Goal: Task Accomplishment & Management: Manage account settings

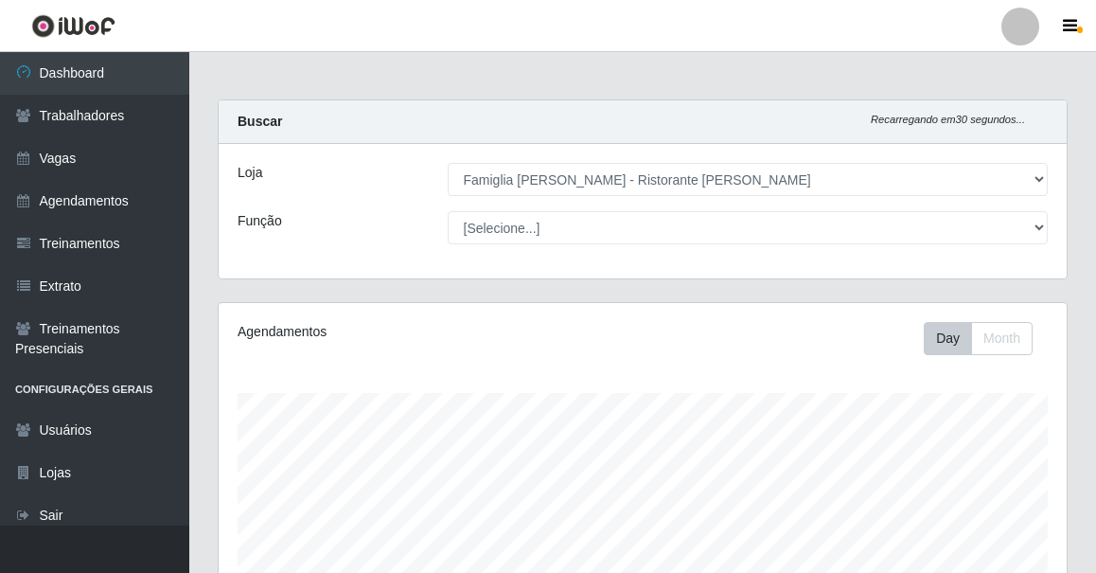
select select "267"
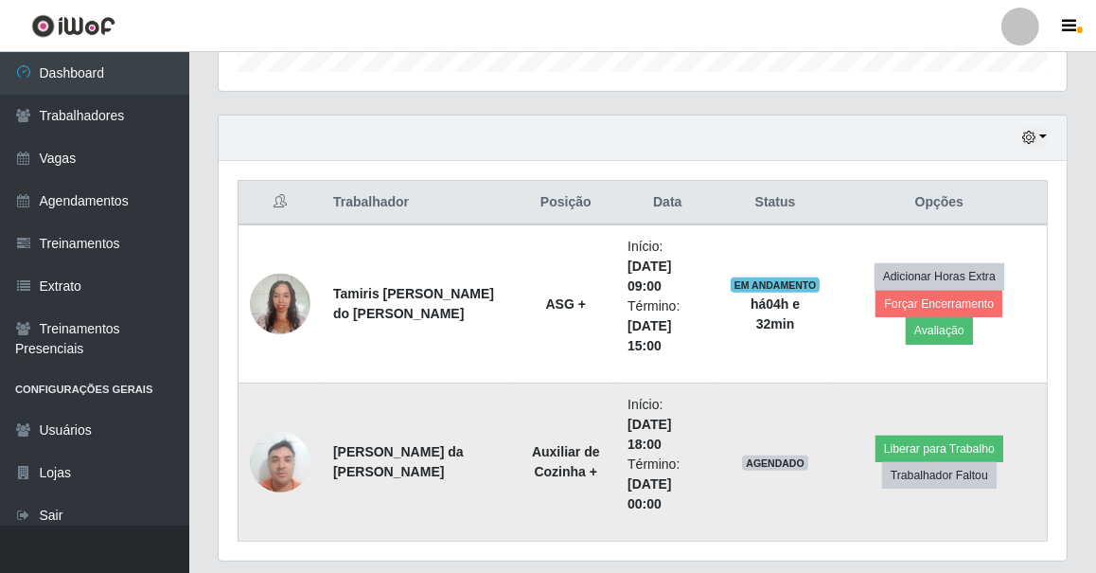
scroll to position [662, 0]
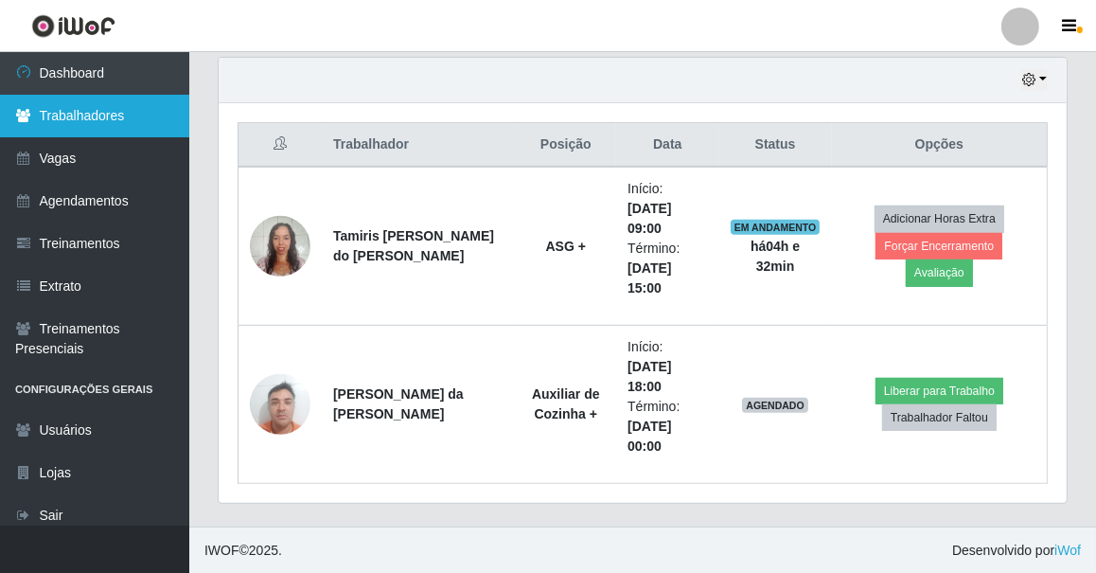
click at [103, 113] on link "Trabalhadores" at bounding box center [94, 116] width 189 height 43
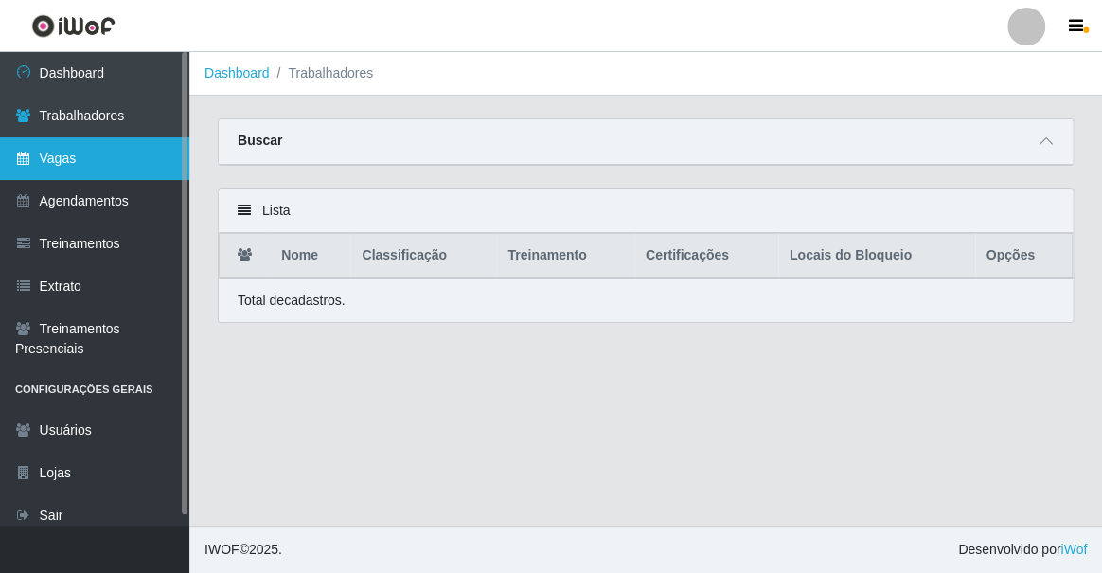
click at [97, 153] on link "Vagas" at bounding box center [94, 158] width 189 height 43
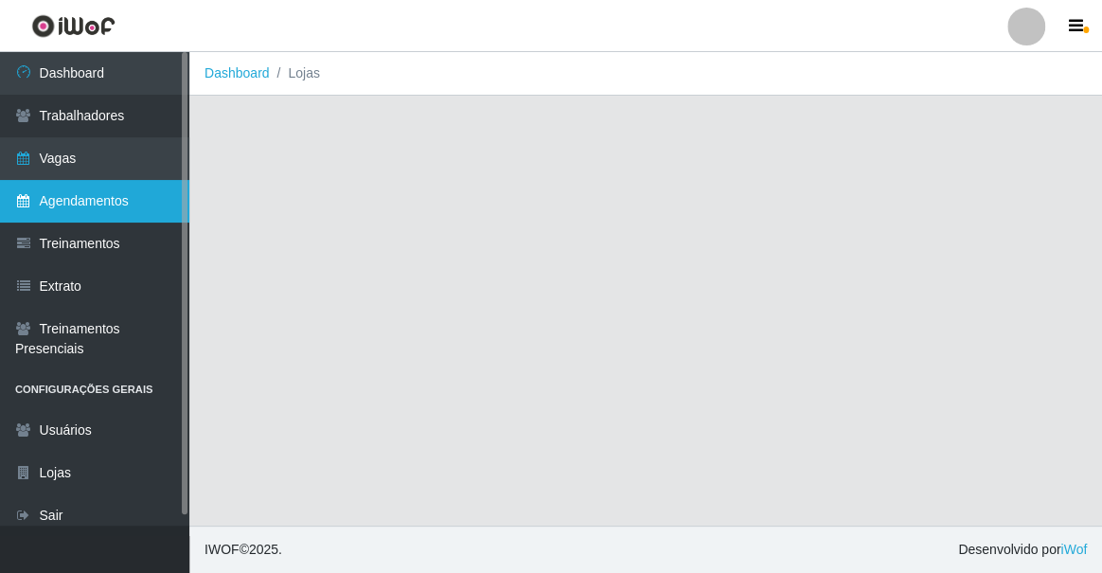
click at [90, 201] on link "Agendamentos" at bounding box center [94, 201] width 189 height 43
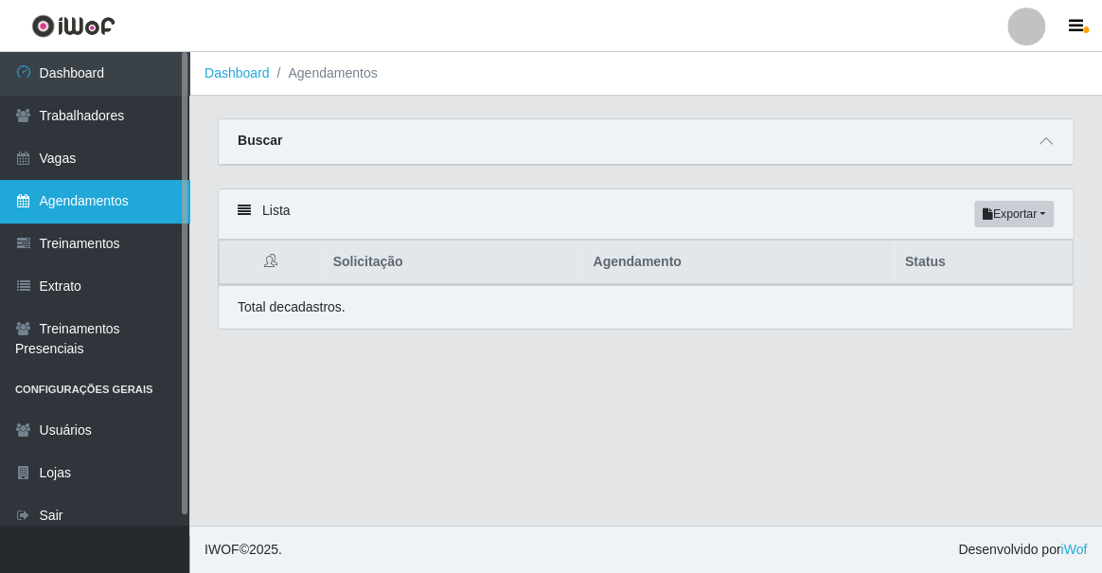
click at [85, 206] on link "Agendamentos" at bounding box center [94, 201] width 189 height 43
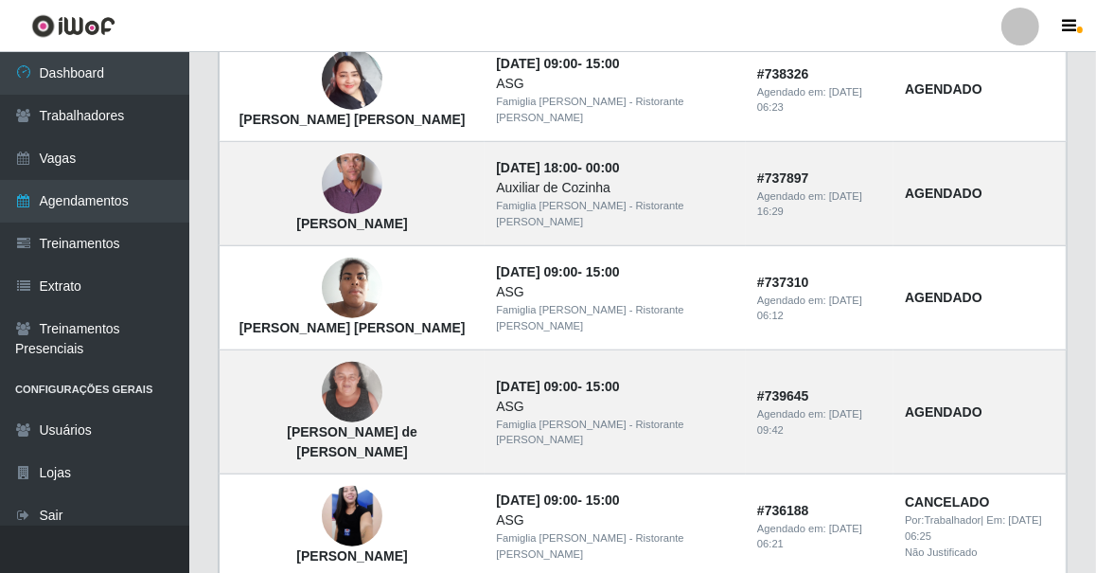
scroll to position [1401, 0]
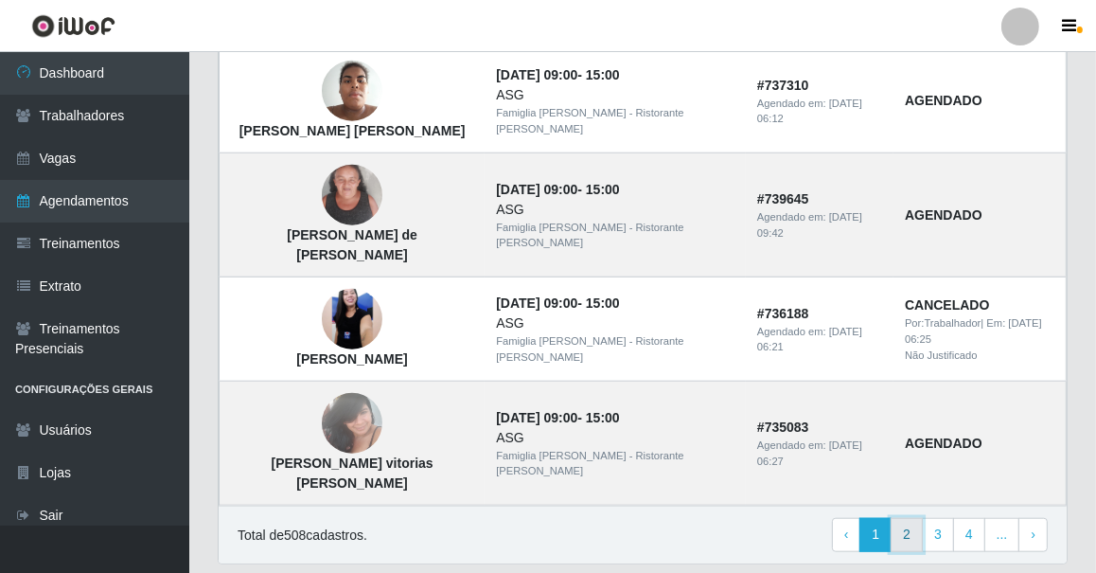
click at [910, 518] on link "2" at bounding box center [907, 535] width 32 height 34
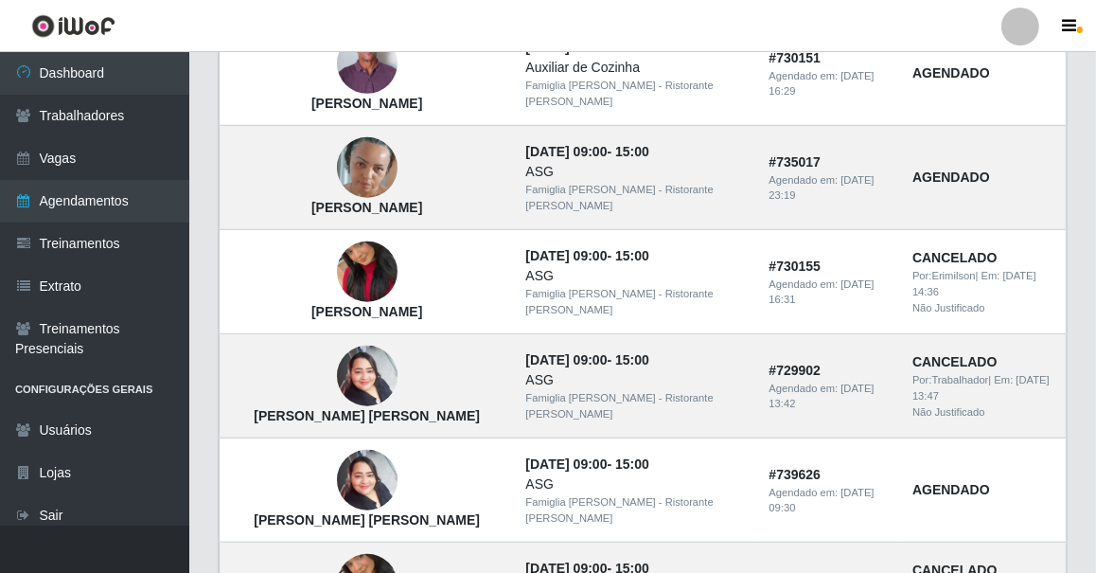
scroll to position [1376, 0]
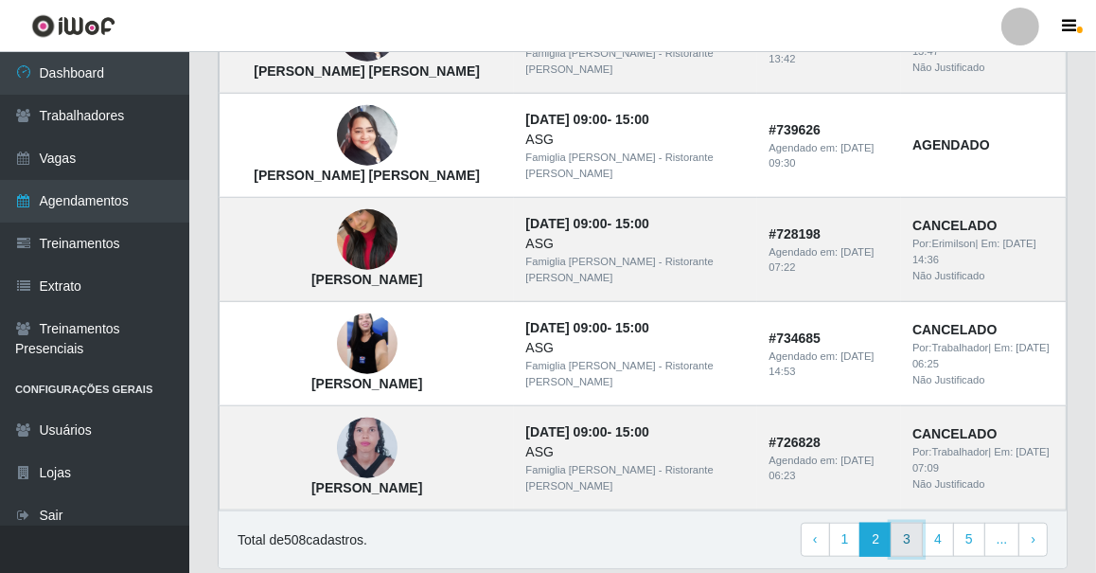
click at [906, 522] on link "3" at bounding box center [907, 539] width 32 height 34
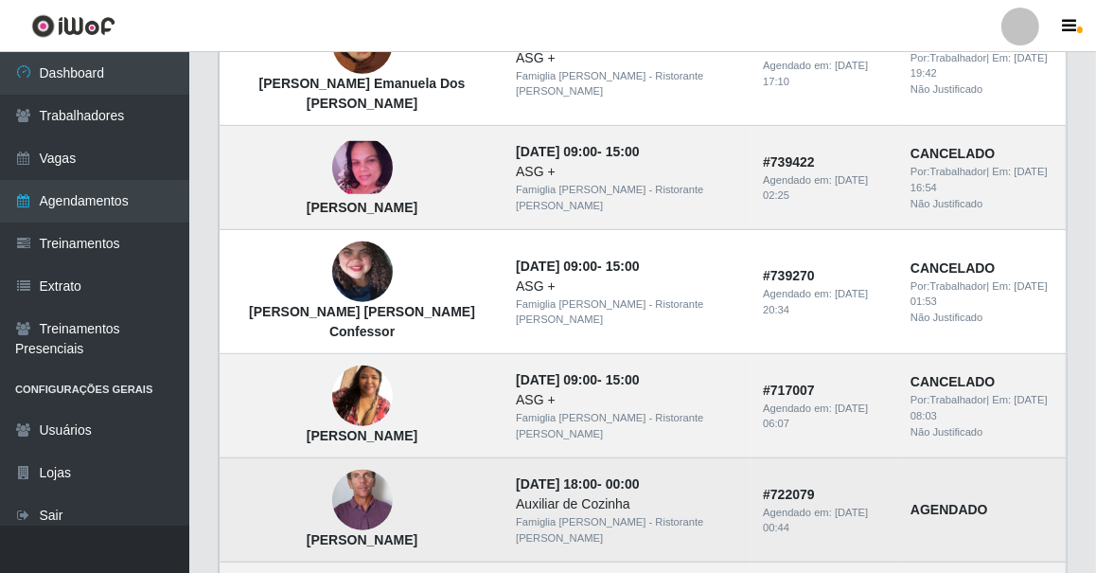
scroll to position [1118, 0]
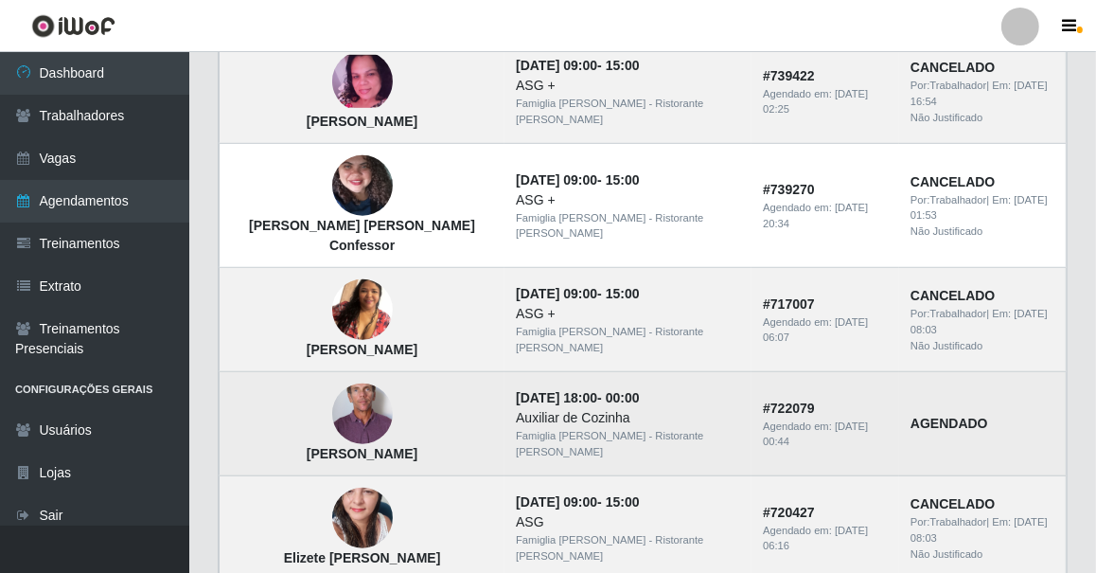
click at [912, 415] on strong "AGENDADO" at bounding box center [949, 422] width 78 height 15
click at [751, 388] on td "# 722079 Agendado em: [DATE] 00:44" at bounding box center [825, 424] width 148 height 104
click at [434, 381] on td "[PERSON_NAME]" at bounding box center [363, 424] width 286 height 104
click at [538, 390] on time "[DATE] 18:00" at bounding box center [556, 397] width 81 height 15
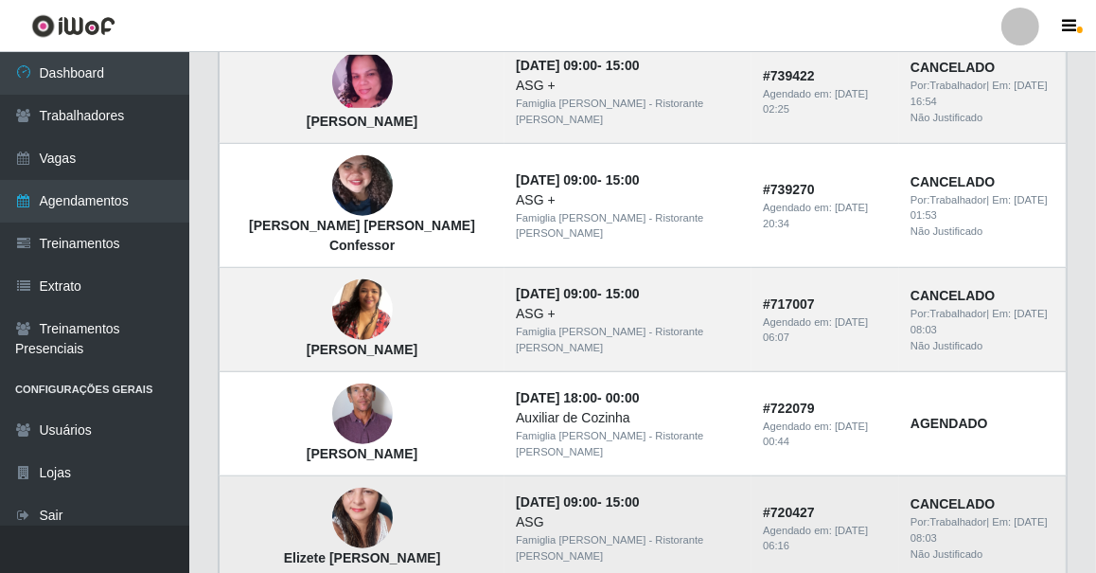
scroll to position [1204, 0]
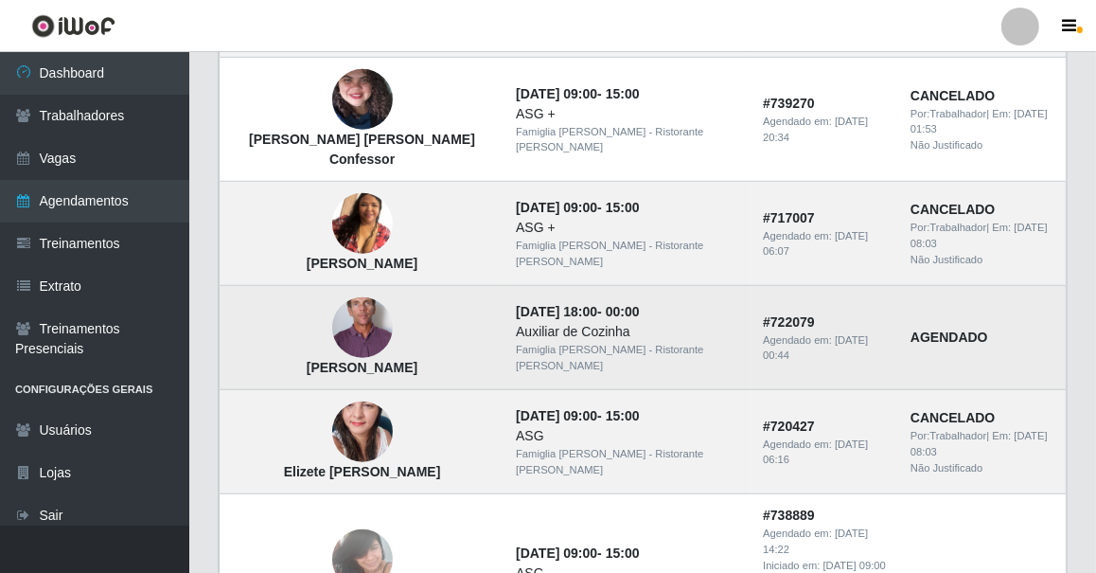
click at [899, 312] on td "AGENDADO" at bounding box center [983, 338] width 168 height 104
click at [609, 342] on div "Famiglia [PERSON_NAME] - Ristorante [PERSON_NAME]" at bounding box center [628, 358] width 224 height 32
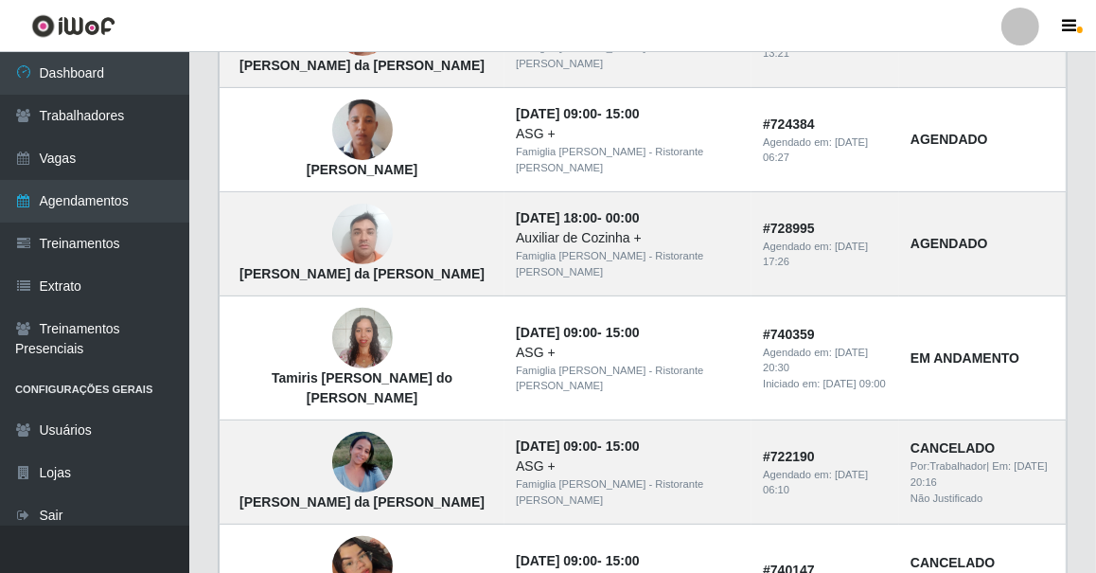
scroll to position [423, 0]
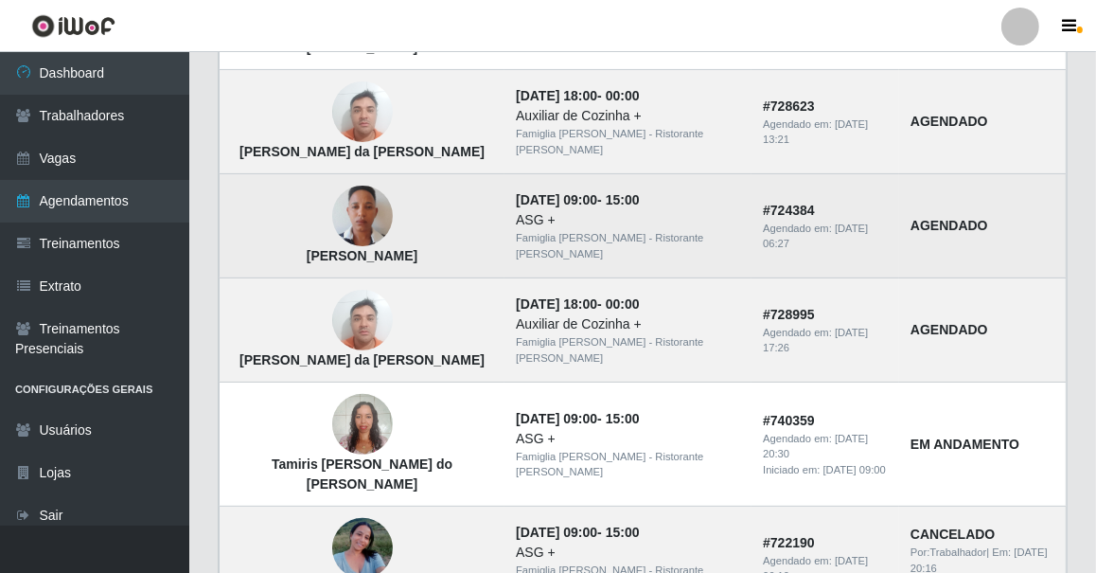
click at [340, 223] on img at bounding box center [362, 216] width 61 height 108
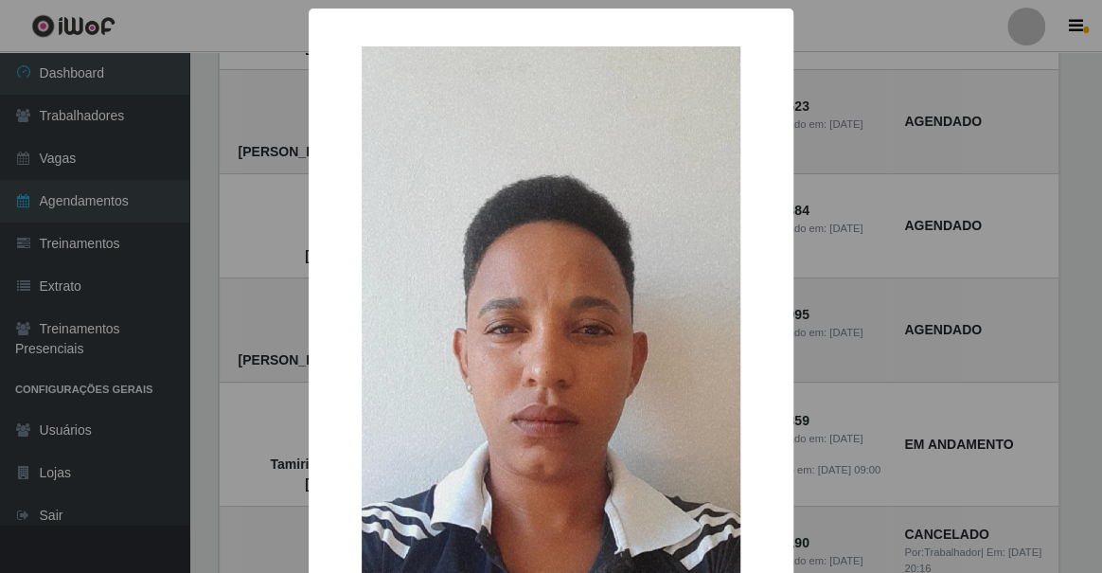
click at [232, 226] on div "× [PERSON_NAME] OK Cancel" at bounding box center [551, 286] width 1102 height 573
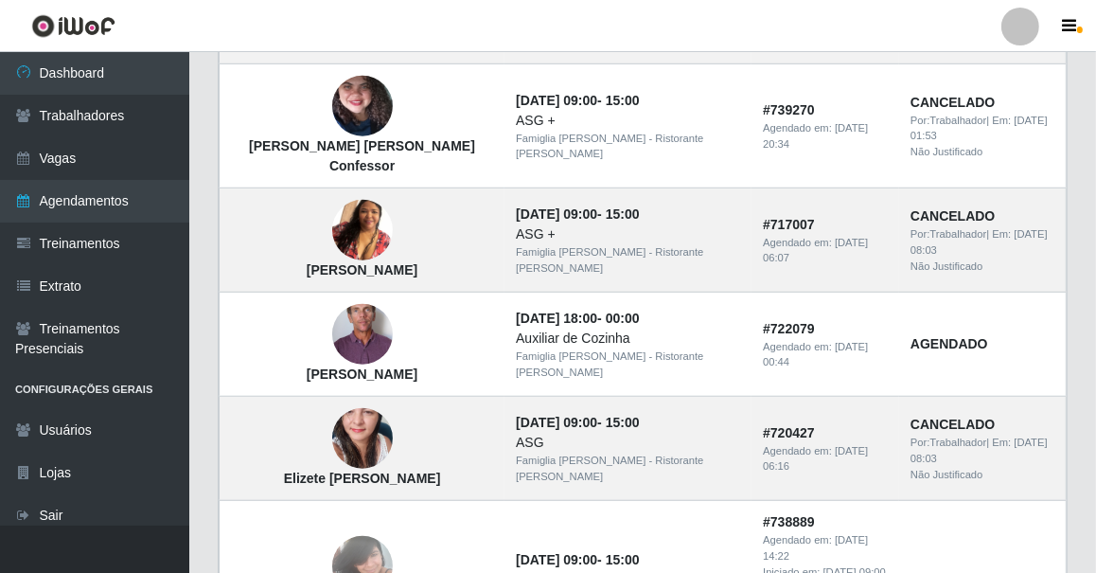
scroll to position [1283, 0]
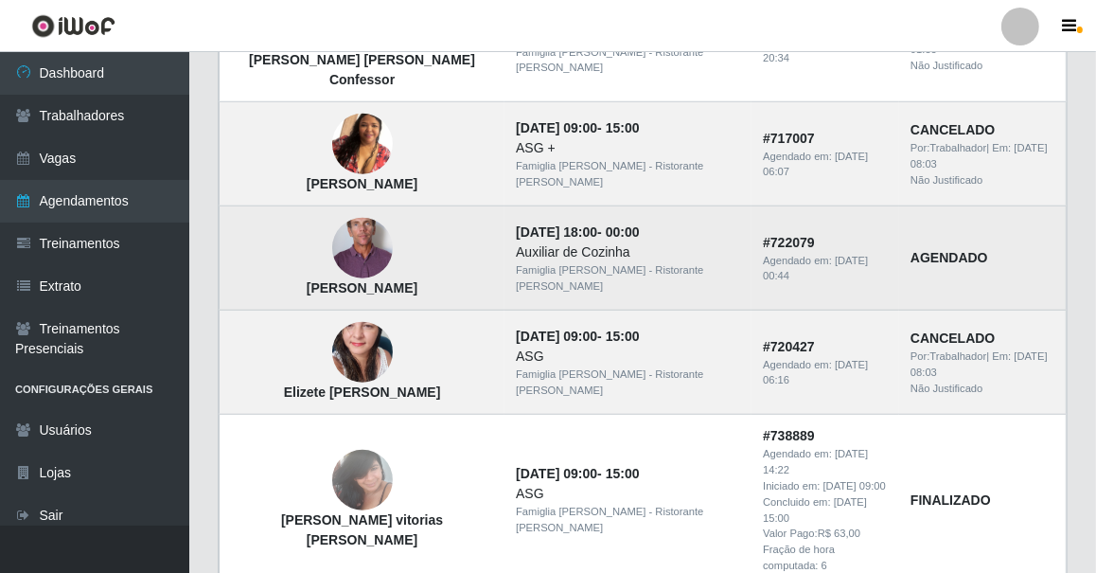
click at [917, 250] on strong "AGENDADO" at bounding box center [949, 257] width 78 height 15
click at [916, 250] on strong "AGENDADO" at bounding box center [949, 257] width 78 height 15
click at [606, 206] on td "[DATE] 18:00 - 00:00 Auxiliar de Cozinha Famiglia [PERSON_NAME] - Ristorante [P…" at bounding box center [627, 258] width 247 height 104
drag, startPoint x: 573, startPoint y: 204, endPoint x: 510, endPoint y: 204, distance: 62.5
click at [538, 206] on td "[DATE] 18:00 - 00:00 Auxiliar de Cozinha Famiglia [PERSON_NAME] - Ristorante [P…" at bounding box center [627, 258] width 247 height 104
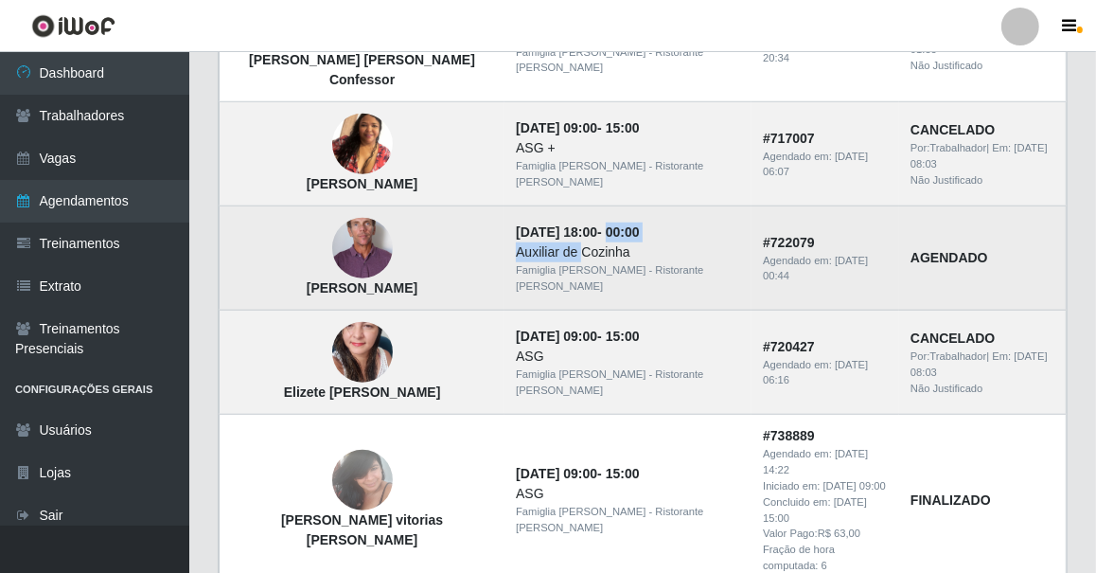
click at [504, 206] on td "[DATE] 18:00 - 00:00 Auxiliar de Cozinha Famiglia [PERSON_NAME] - Ristorante [P…" at bounding box center [627, 258] width 247 height 104
click at [421, 206] on td "[PERSON_NAME]" at bounding box center [363, 258] width 286 height 104
click at [360, 189] on img at bounding box center [362, 248] width 61 height 125
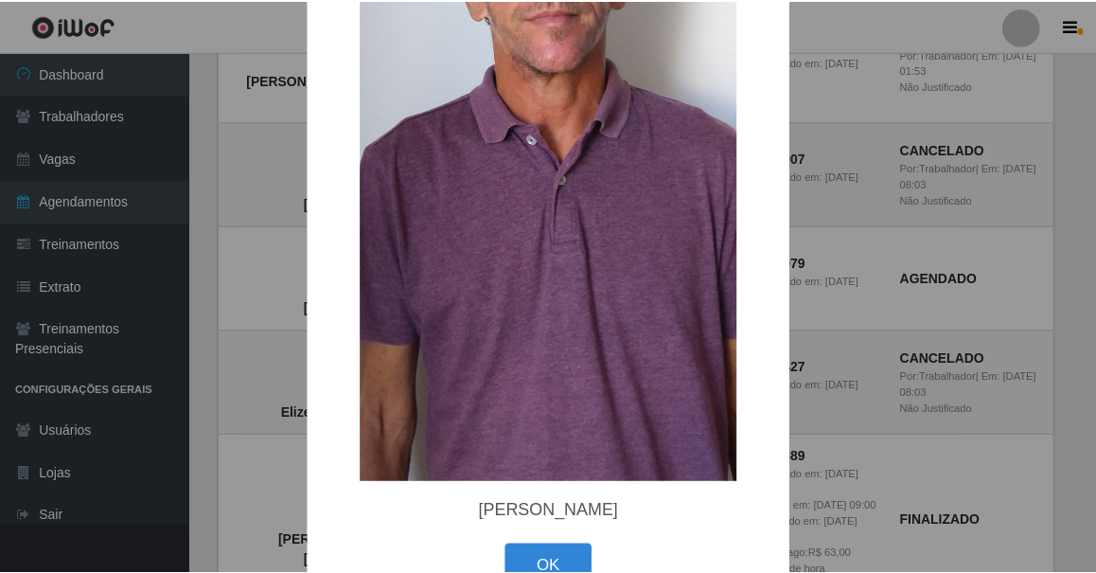
scroll to position [394, 0]
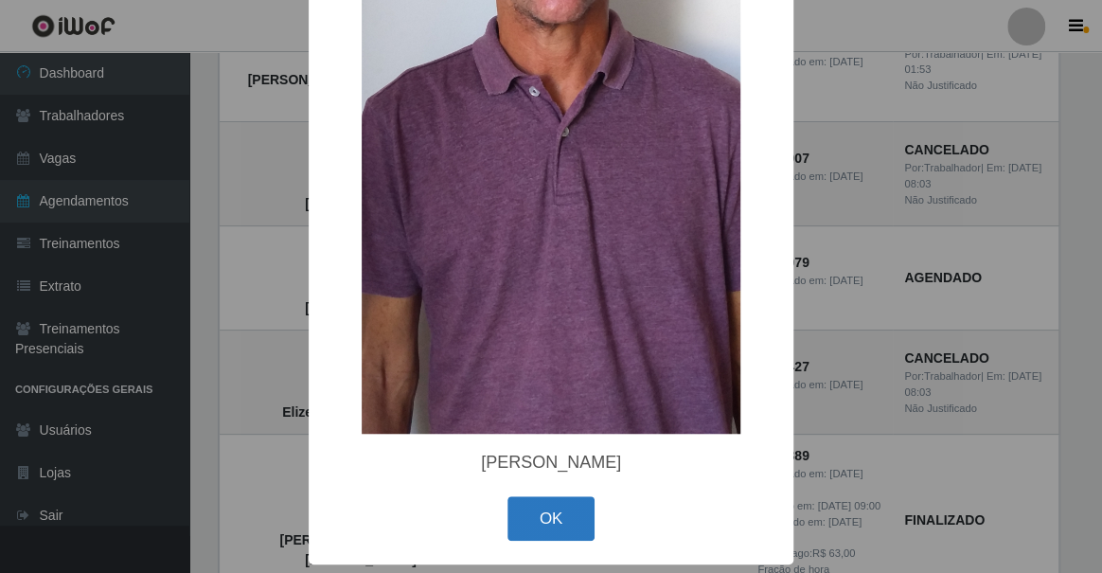
click at [564, 501] on button "OK" at bounding box center [551, 518] width 88 height 44
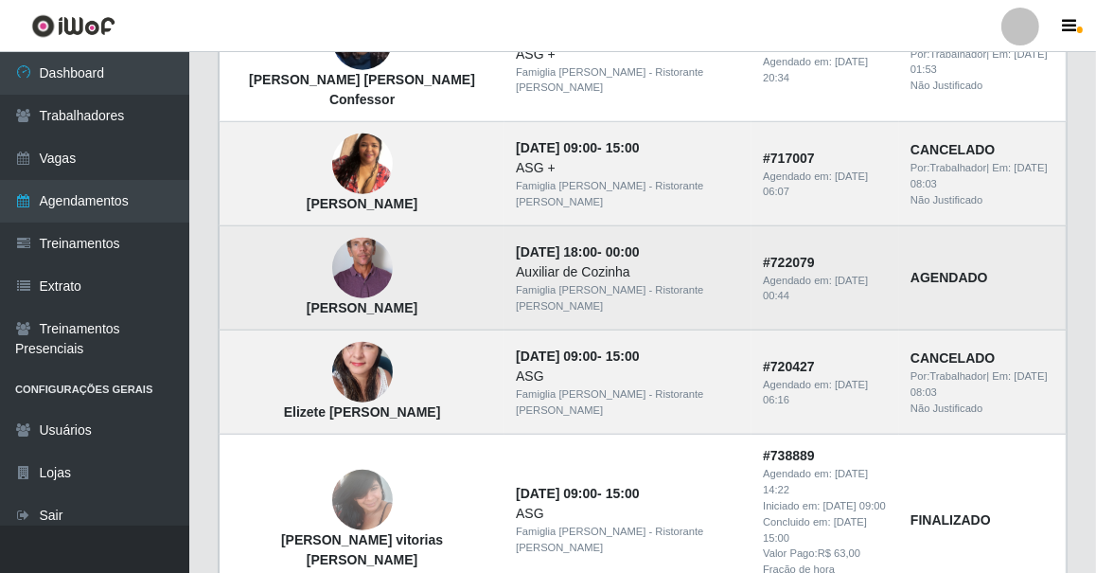
click at [332, 231] on img at bounding box center [362, 268] width 61 height 125
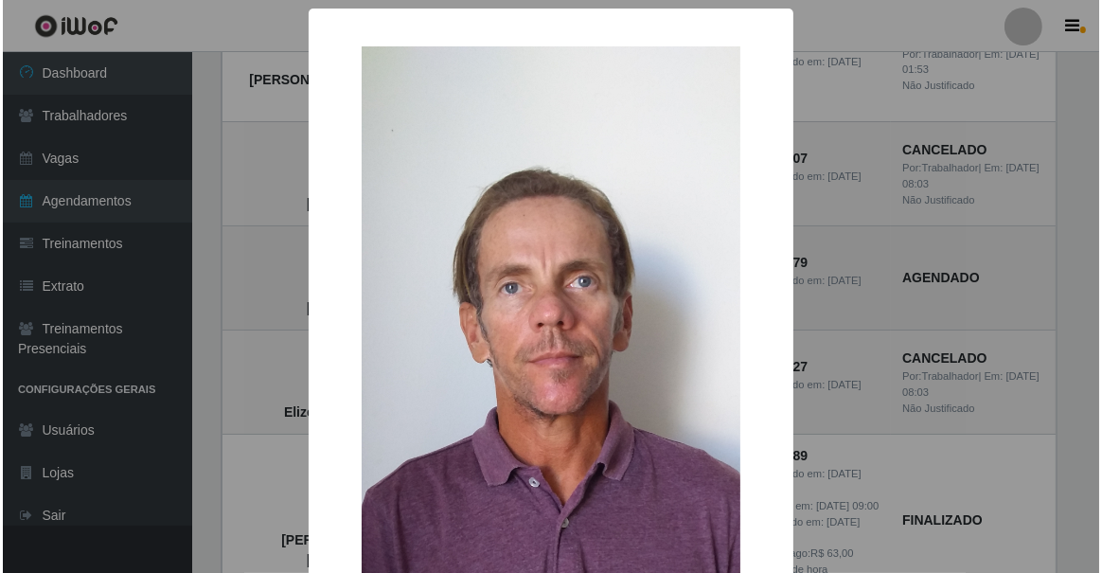
scroll to position [1244, 0]
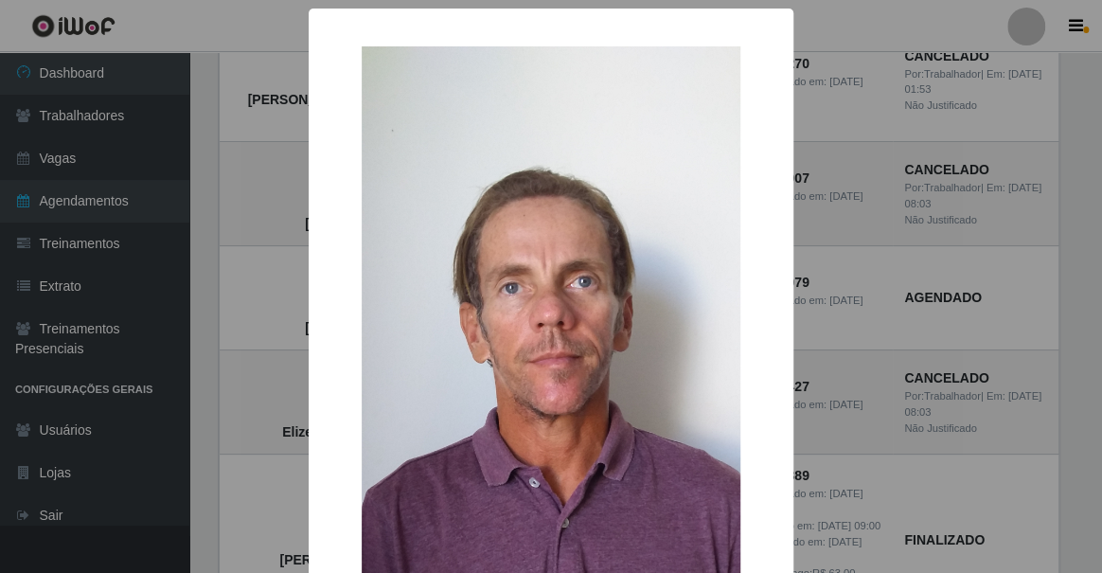
click at [443, 304] on img at bounding box center [551, 435] width 379 height 778
click at [895, 470] on div "× [PERSON_NAME] OK Cancel" at bounding box center [551, 286] width 1102 height 573
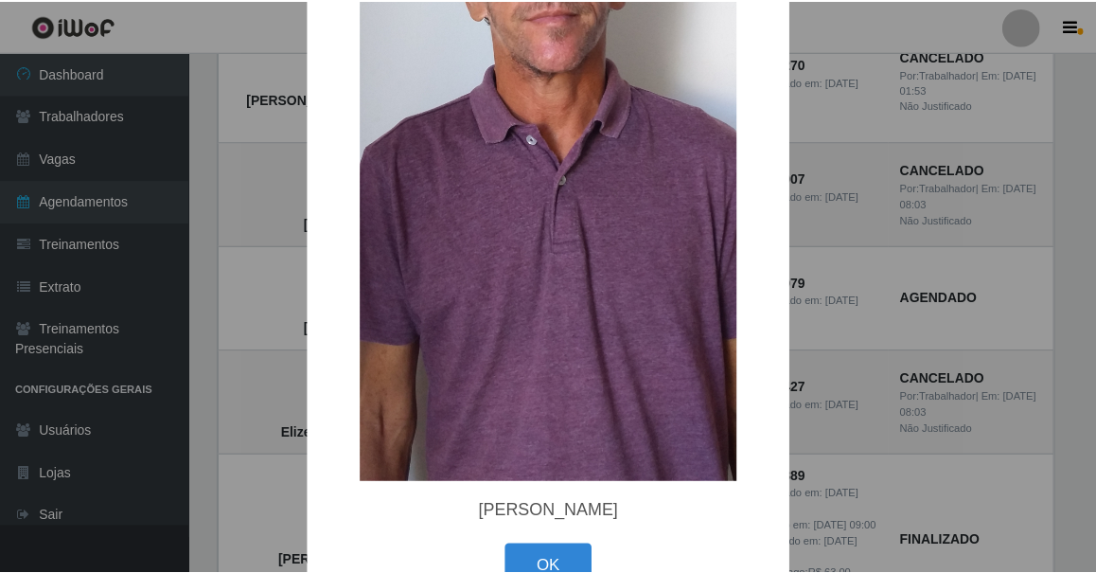
scroll to position [394, 0]
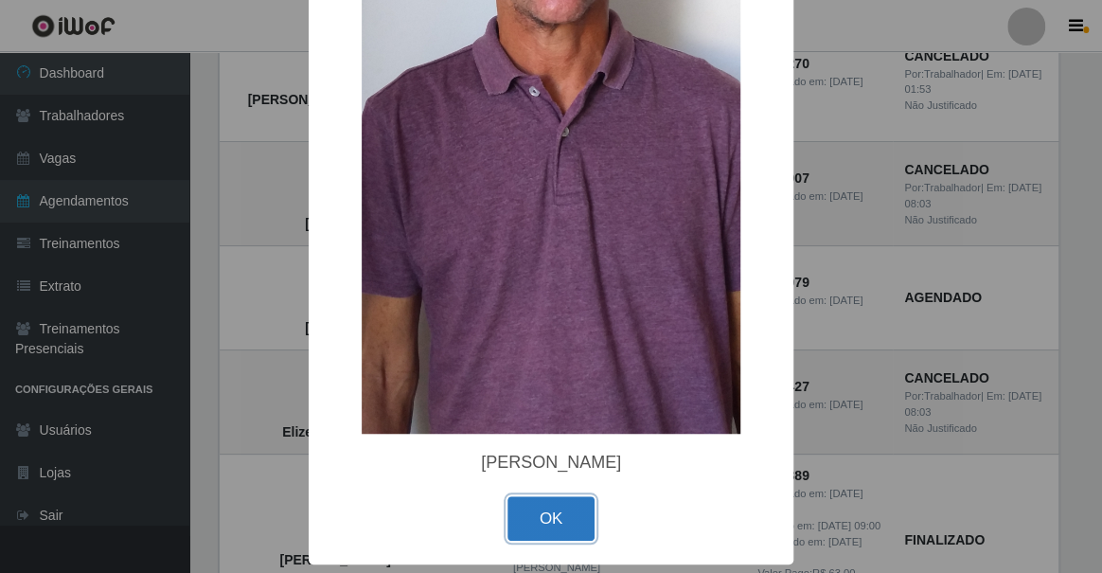
click at [574, 503] on button "OK" at bounding box center [551, 518] width 88 height 44
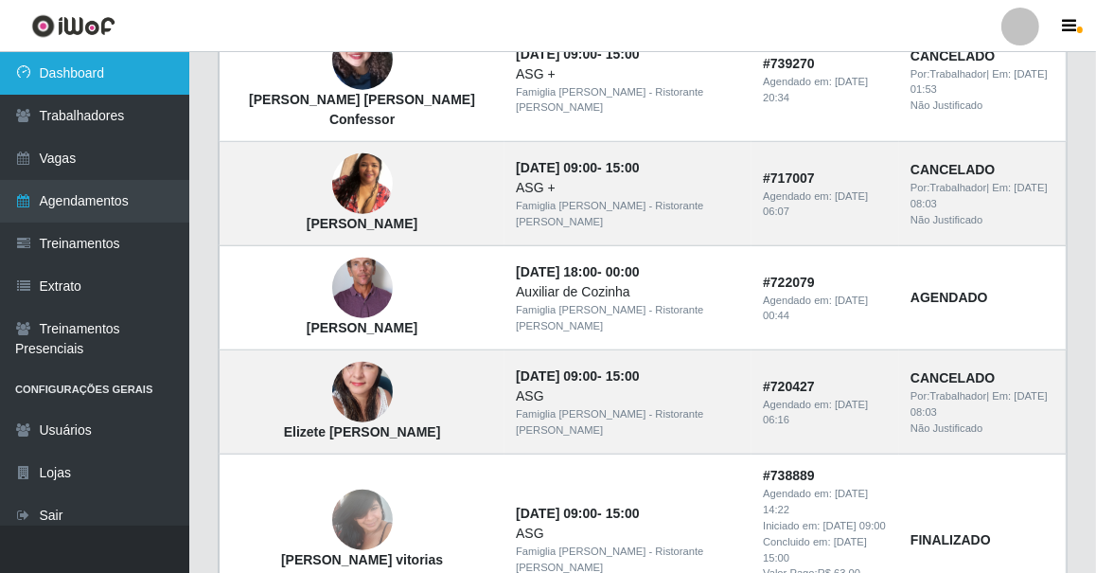
click at [109, 69] on link "Dashboard" at bounding box center [94, 73] width 189 height 43
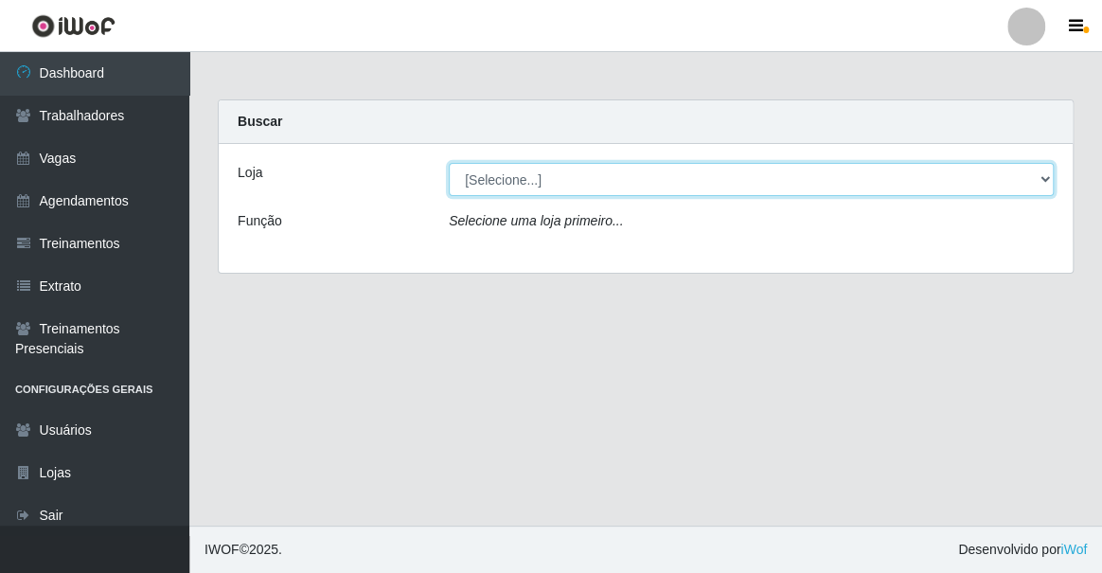
click at [598, 189] on select "[Selecione...] Famiglia [PERSON_NAME] - Ristorante [PERSON_NAME]" at bounding box center [751, 179] width 605 height 33
select select "267"
click at [449, 163] on select "[Selecione...] Famiglia [PERSON_NAME] - Ristorante [PERSON_NAME]" at bounding box center [751, 179] width 605 height 33
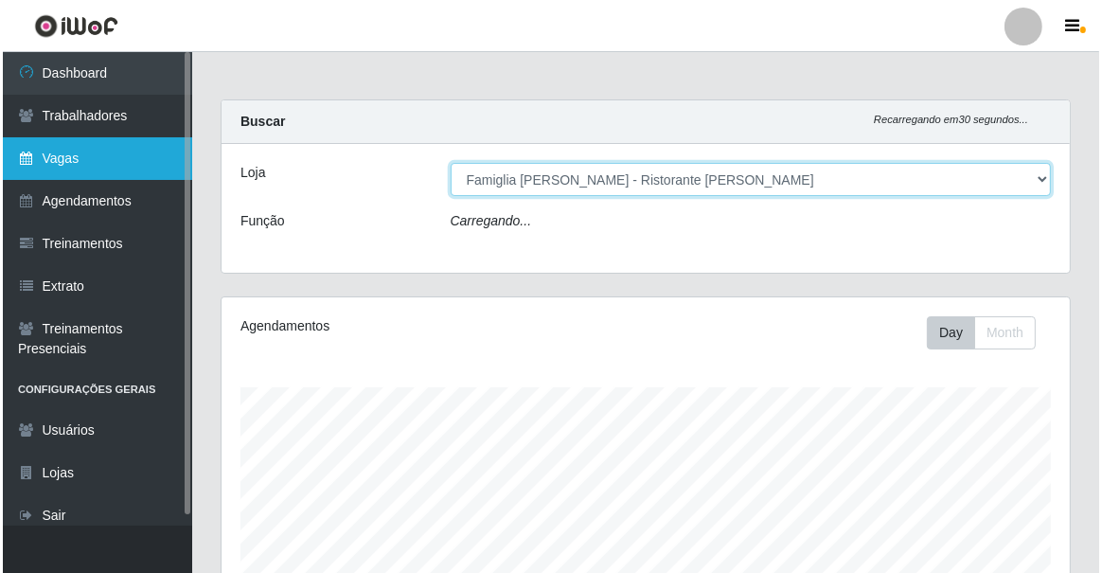
scroll to position [393, 848]
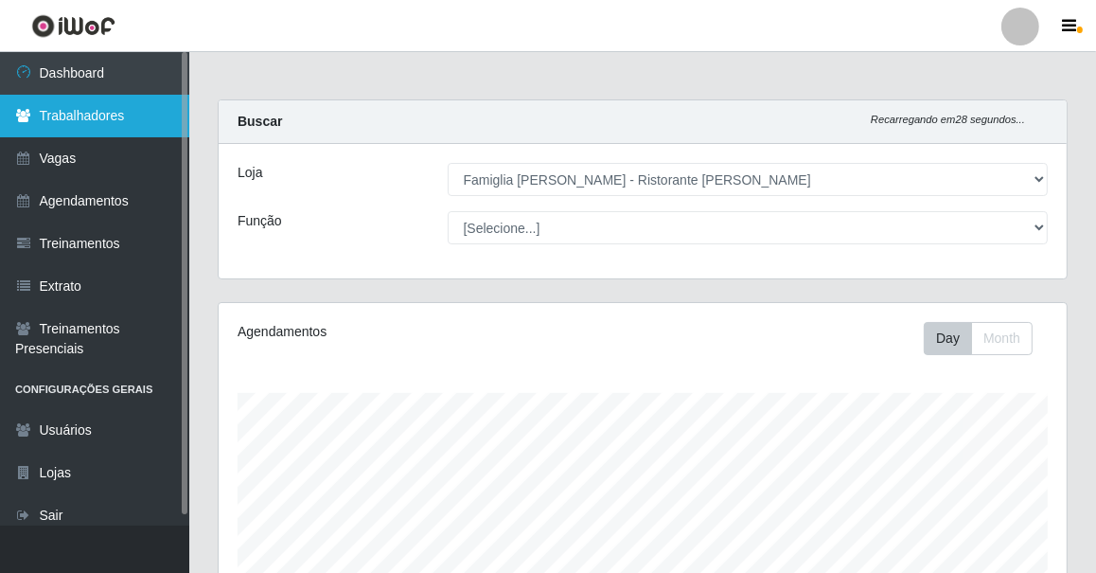
click at [110, 125] on link "Trabalhadores" at bounding box center [94, 116] width 189 height 43
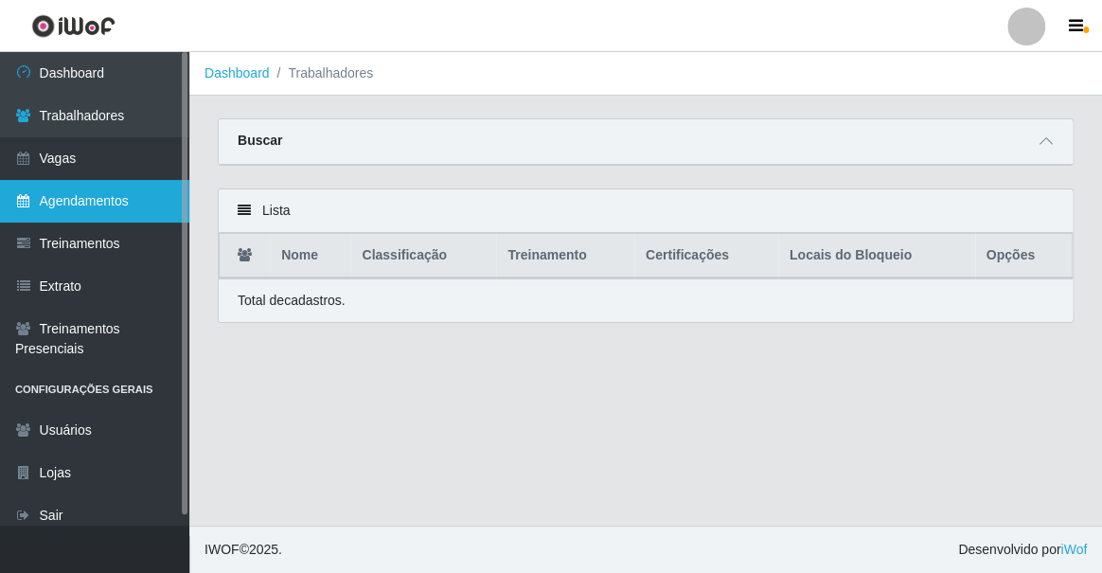
click at [150, 207] on link "Agendamentos" at bounding box center [94, 201] width 189 height 43
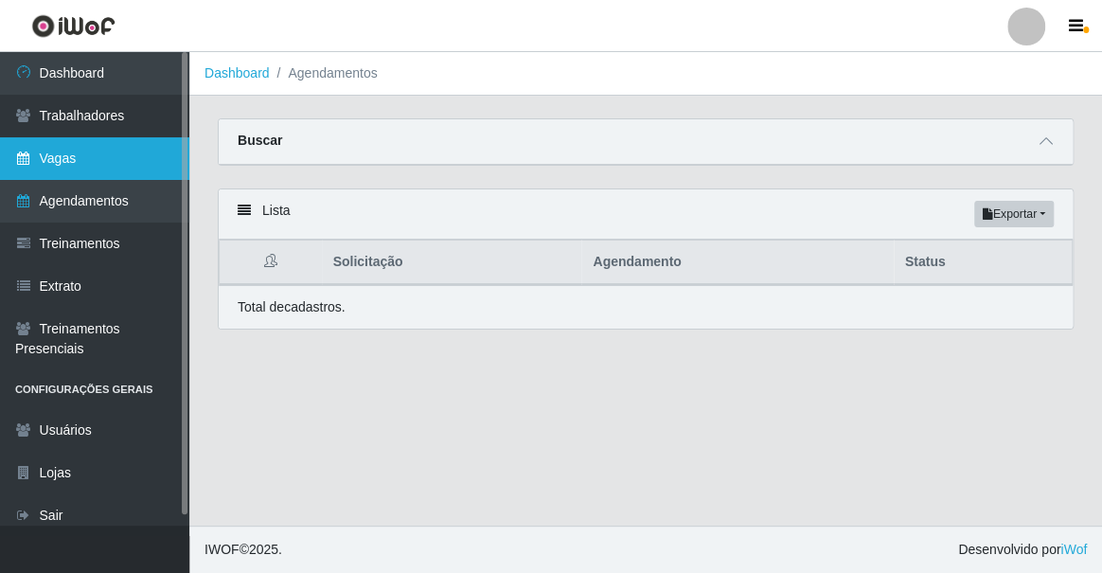
click at [38, 143] on link "Vagas" at bounding box center [94, 158] width 189 height 43
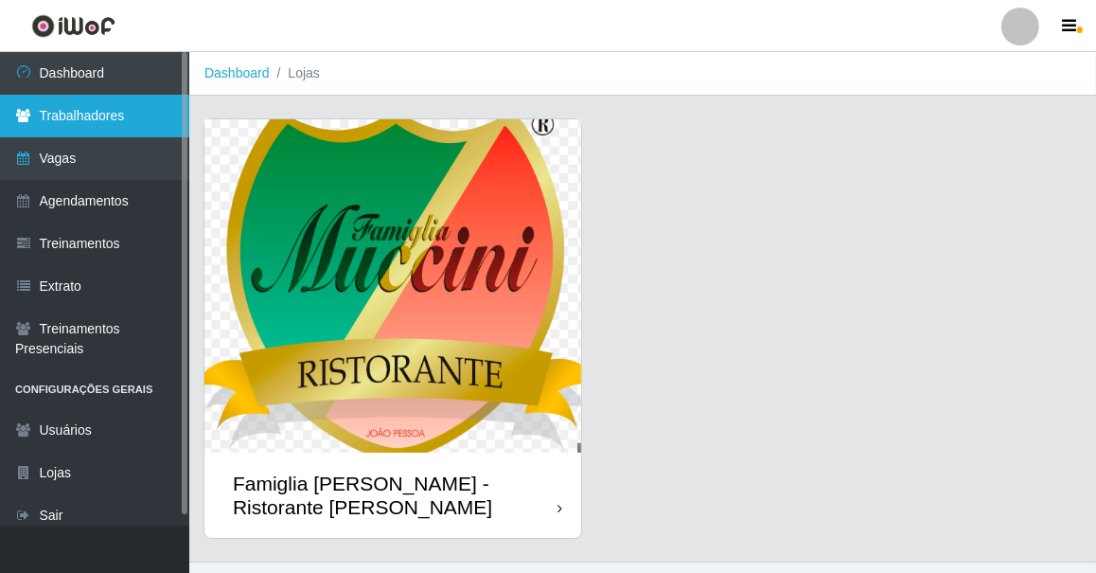
click at [49, 121] on link "Trabalhadores" at bounding box center [94, 116] width 189 height 43
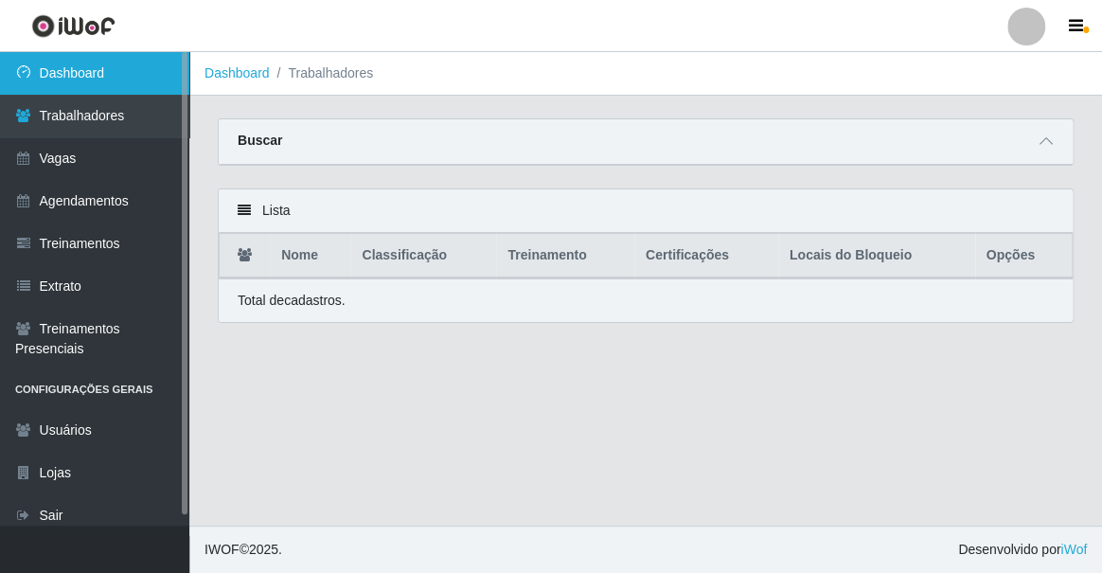
click at [62, 91] on link "Dashboard" at bounding box center [94, 73] width 189 height 43
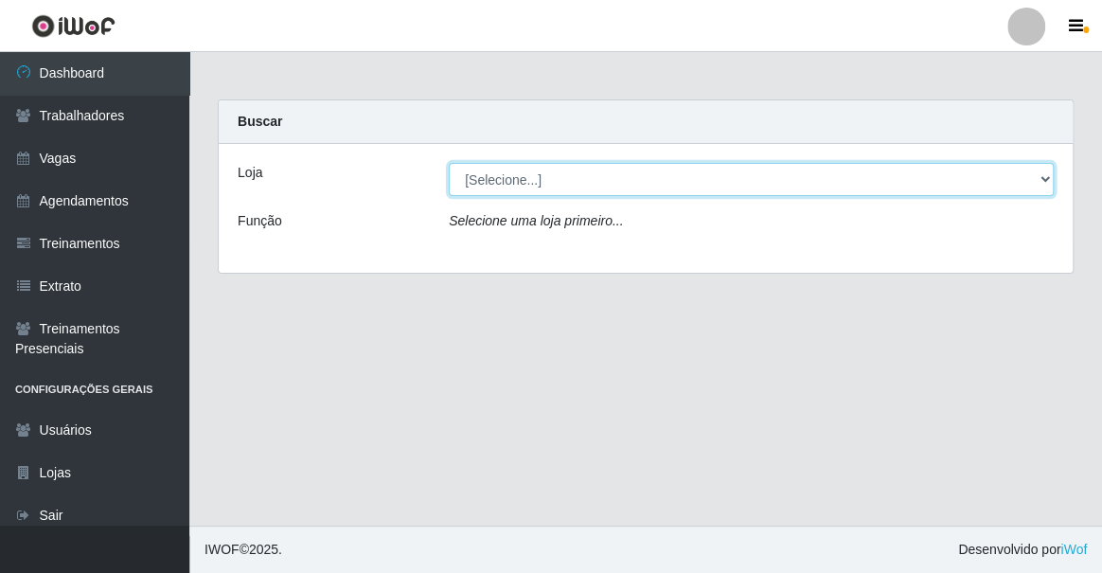
click at [491, 176] on select "[Selecione...] Famiglia [PERSON_NAME] - Ristorante [PERSON_NAME]" at bounding box center [751, 179] width 605 height 33
select select "267"
click at [449, 163] on select "[Selecione...] Famiglia [PERSON_NAME] - Ristorante [PERSON_NAME]" at bounding box center [751, 179] width 605 height 33
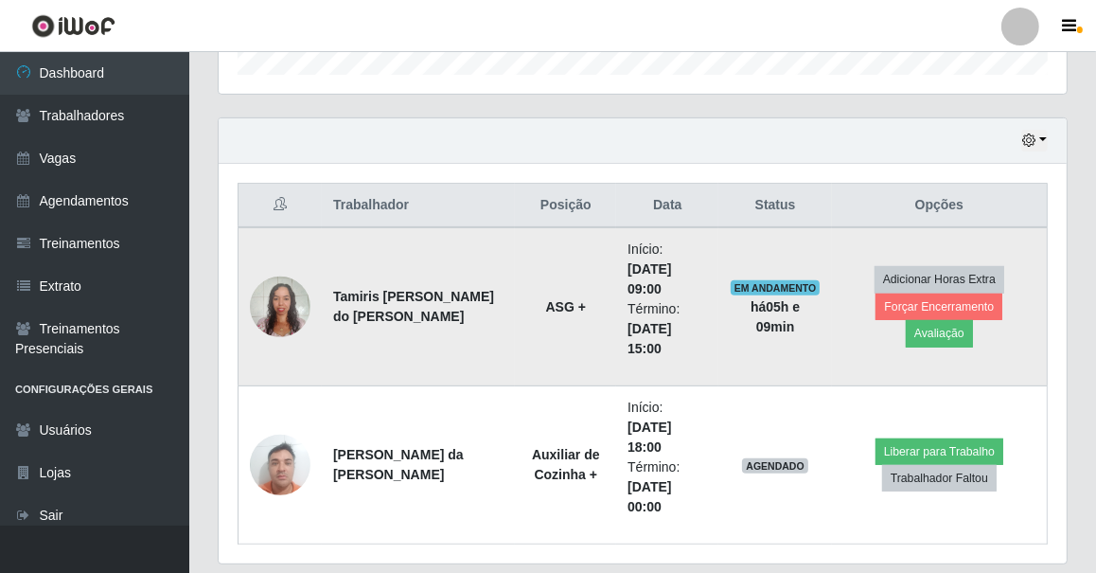
scroll to position [662, 0]
